Goal: Task Accomplishment & Management: Manage account settings

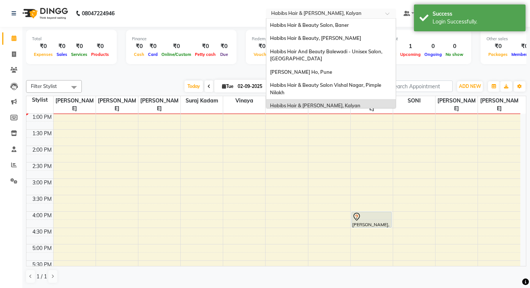
click at [389, 12] on span at bounding box center [389, 15] width 9 height 7
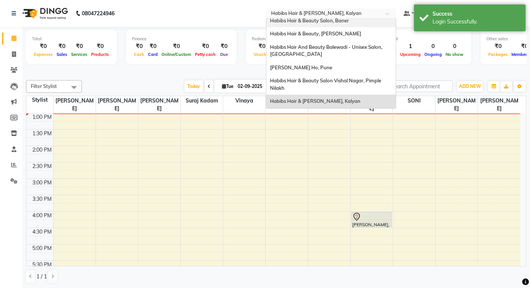
click at [346, 23] on span "Habibs Hair & Beauty Salon, Baner" at bounding box center [309, 20] width 79 height 6
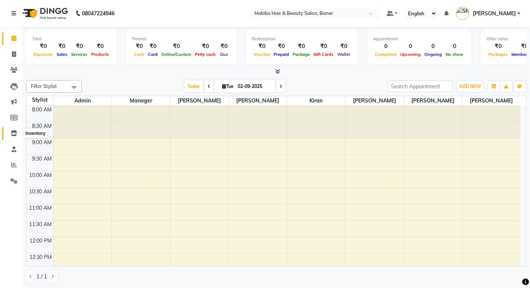
click at [14, 132] on icon at bounding box center [14, 133] width 6 height 6
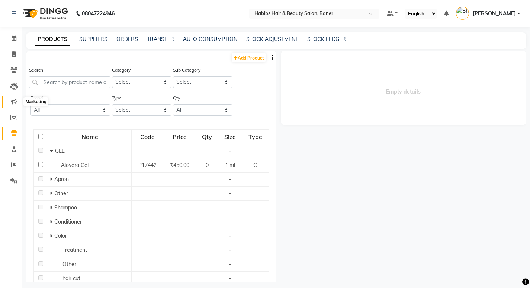
click at [12, 99] on icon at bounding box center [14, 102] width 6 height 6
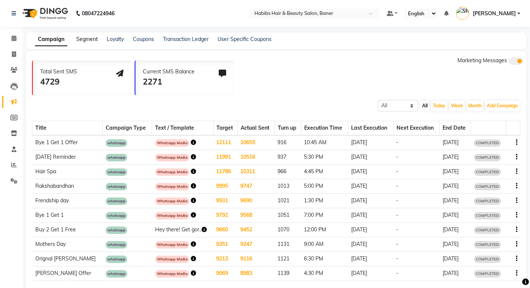
click at [87, 39] on link "Segment" at bounding box center [87, 39] width 22 height 7
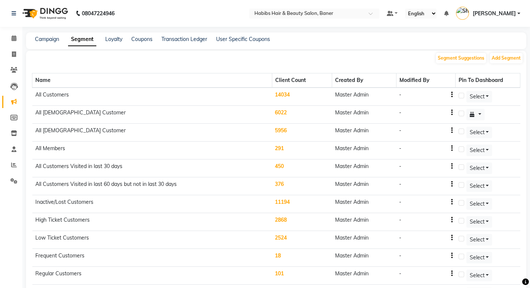
click at [286, 96] on td "14034" at bounding box center [302, 96] width 60 height 18
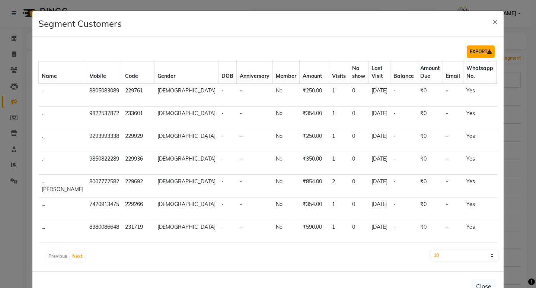
click at [478, 54] on button "EXPORT" at bounding box center [481, 51] width 28 height 13
click at [330, 20] on div "Segment Customers ×" at bounding box center [267, 24] width 471 height 26
click at [492, 21] on span "×" at bounding box center [494, 21] width 5 height 11
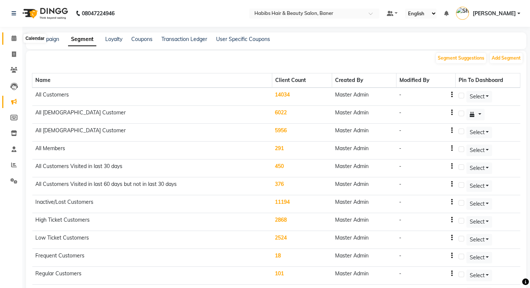
click at [10, 40] on span at bounding box center [13, 38] width 13 height 9
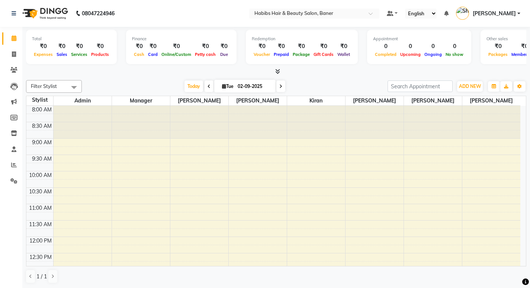
click at [201, 13] on nav "08047224946 Select Location × Habibs Hair & Beauty Salon, Baner Default Panel M…" at bounding box center [265, 13] width 530 height 27
click at [516, 13] on span "[PERSON_NAME]" at bounding box center [494, 14] width 43 height 8
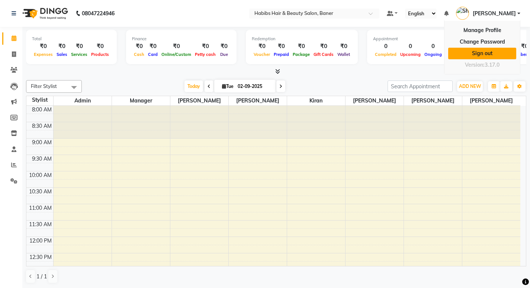
click at [484, 50] on link "Sign out" at bounding box center [482, 54] width 68 height 12
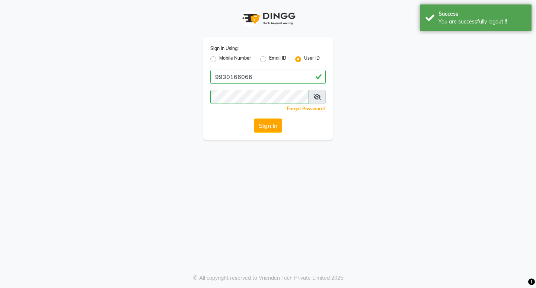
click at [219, 59] on label "Mobile Number" at bounding box center [235, 59] width 32 height 9
click at [219, 59] on input "Mobile Number" at bounding box center [221, 57] width 5 height 5
radio input "true"
radio input "false"
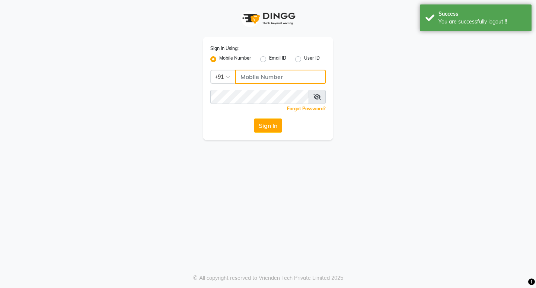
click at [269, 81] on input "Username" at bounding box center [280, 77] width 90 height 14
type input "9930166066"
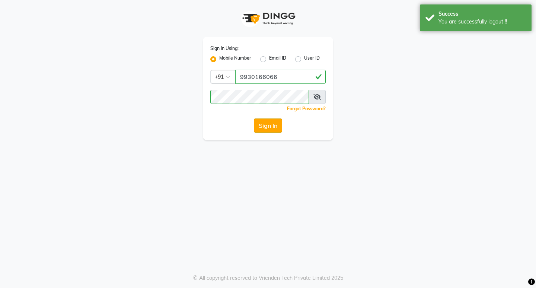
click at [273, 119] on button "Sign In" at bounding box center [268, 125] width 28 height 14
